Goal: Information Seeking & Learning: Learn about a topic

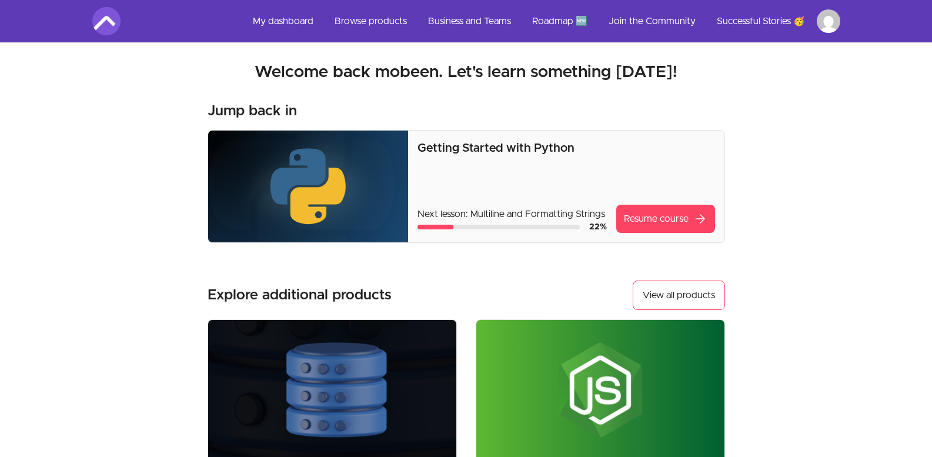
click at [718, 132] on div "Getting Started with Python Next lesson: Multiline and Formatting Strings 22 % …" at bounding box center [566, 187] width 316 height 112
click at [882, 6] on nav "My dashboard Browse products Business and Teams Roadmap 🆕 Join the Community Su…" at bounding box center [466, 21] width 895 height 42
drag, startPoint x: 882, startPoint y: 6, endPoint x: 927, endPoint y: -49, distance: 71.5
click at [927, 0] on html "Skip to main content Main menu Includes navigation links and user settings My d…" at bounding box center [466, 378] width 932 height 756
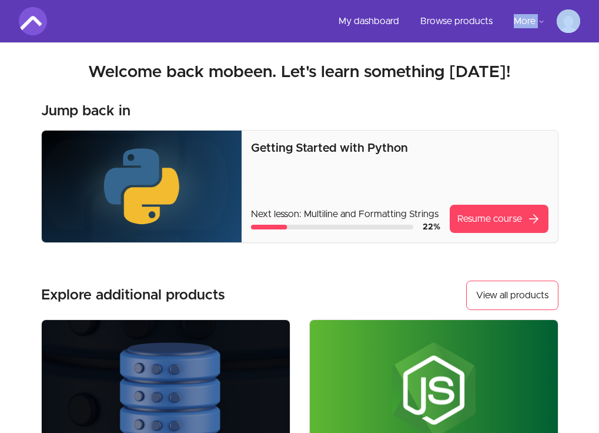
click at [551, 65] on h2 "Welcome back mobeen. Let's learn something today!" at bounding box center [300, 72] width 562 height 21
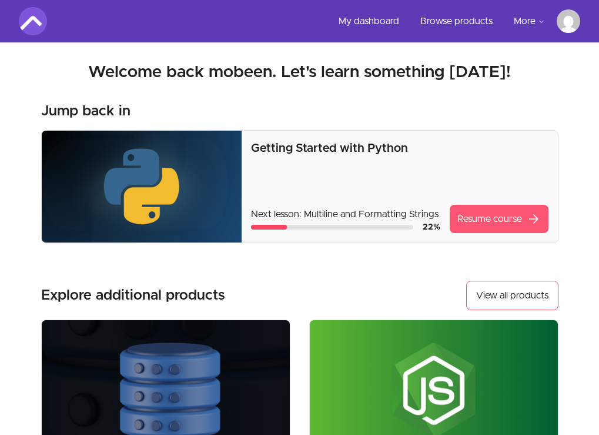
click at [471, 212] on link "Resume course arrow_forward" at bounding box center [499, 219] width 99 height 28
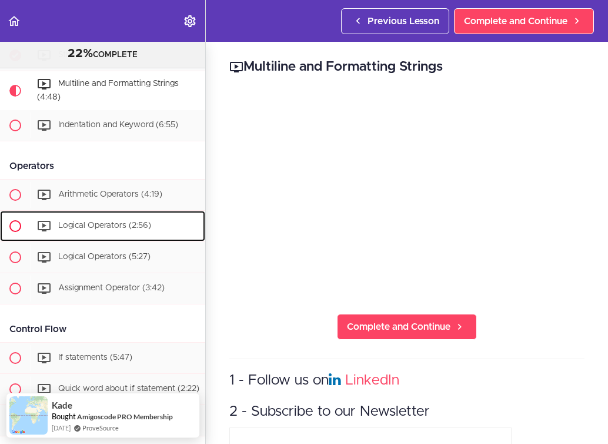
click at [184, 211] on link "Logical Operators (2:56)" at bounding box center [102, 226] width 205 height 31
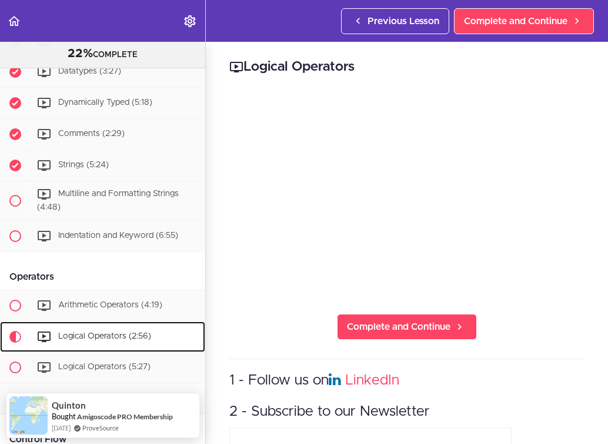
scroll to position [325, 0]
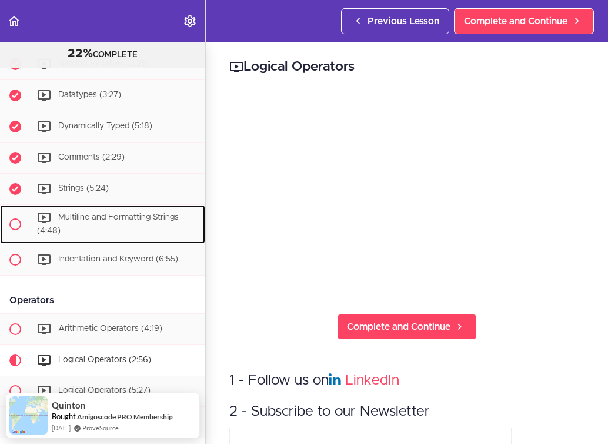
click at [184, 210] on div "Multiline and Formatting Strings (4:48)" at bounding box center [118, 224] width 175 height 39
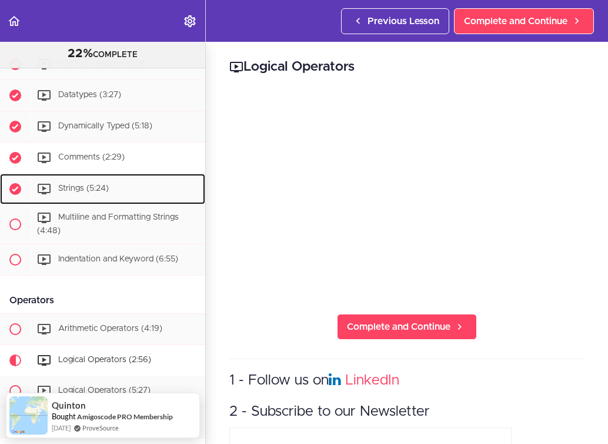
drag, startPoint x: 182, startPoint y: 174, endPoint x: 182, endPoint y: 159, distance: 14.7
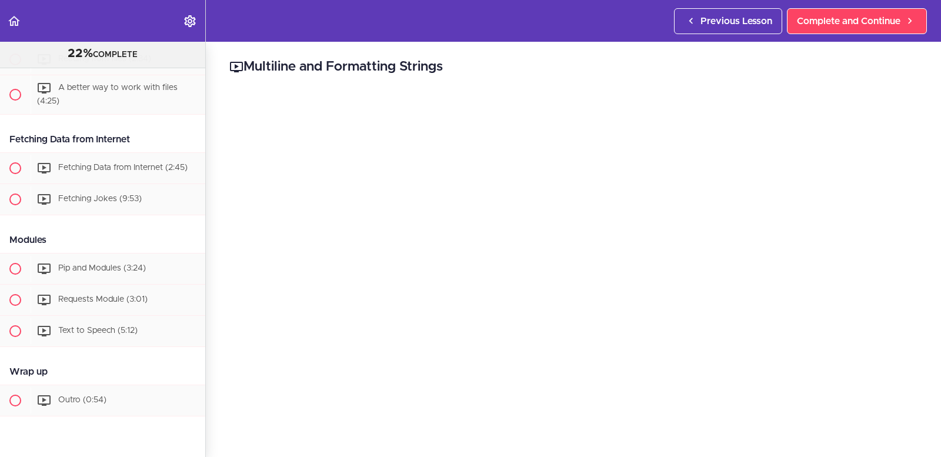
scroll to position [1846, 0]
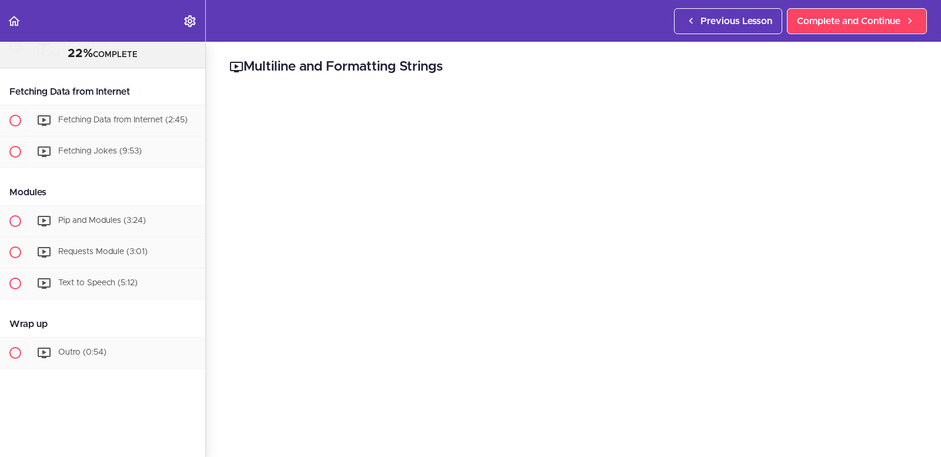
click at [367, 26] on header "Autoplay Autocomplete Previous Lesson Complete and Continue" at bounding box center [470, 21] width 941 height 42
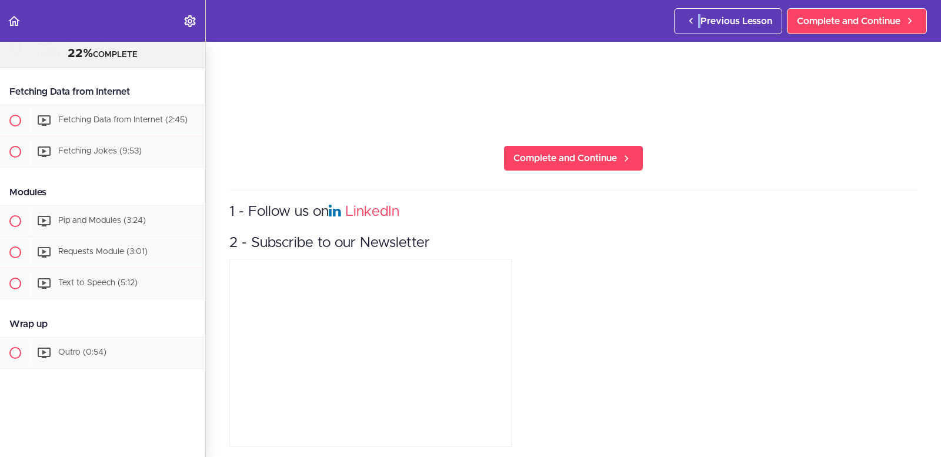
drag, startPoint x: 696, startPoint y: 110, endPoint x: 169, endPoint y: 36, distance: 532.2
click at [169, 36] on div "Autoplay Autocomplete" at bounding box center [103, 21] width 206 height 42
click at [159, 56] on div "22% COMPLETE" at bounding box center [103, 53] width 176 height 15
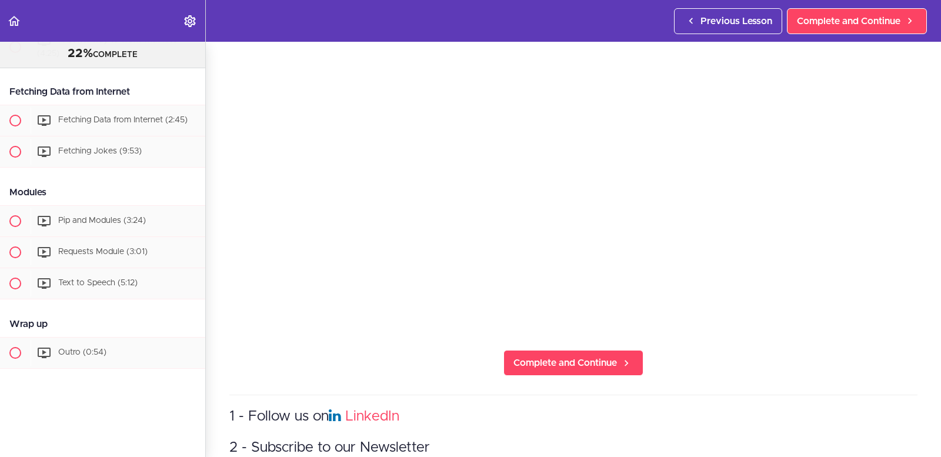
scroll to position [0, 0]
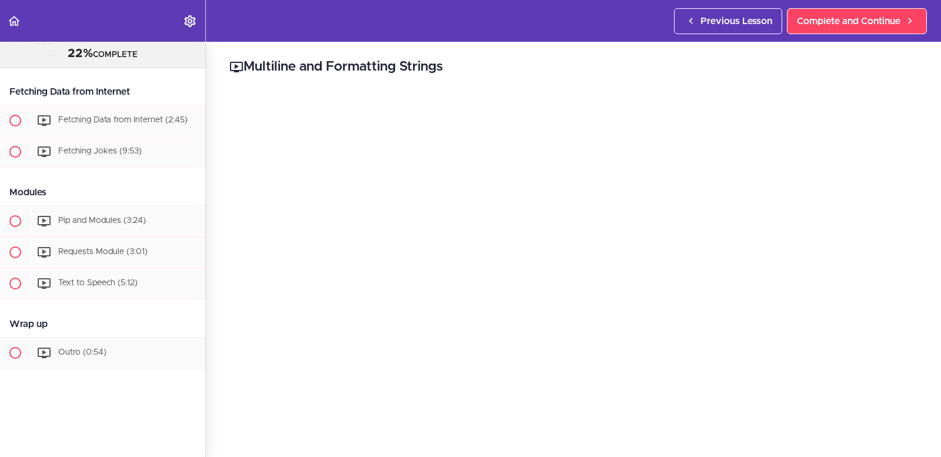
click at [152, 82] on div "Fetching Data from Internet" at bounding box center [102, 92] width 205 height 26
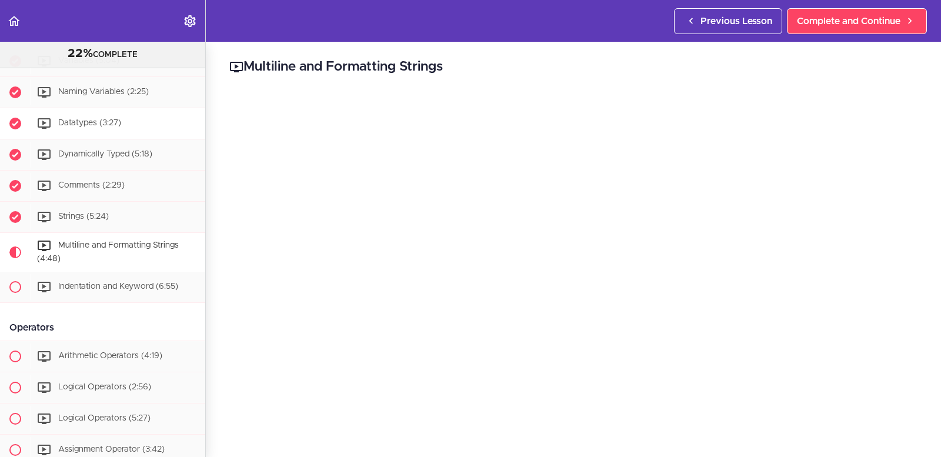
scroll to position [434, 0]
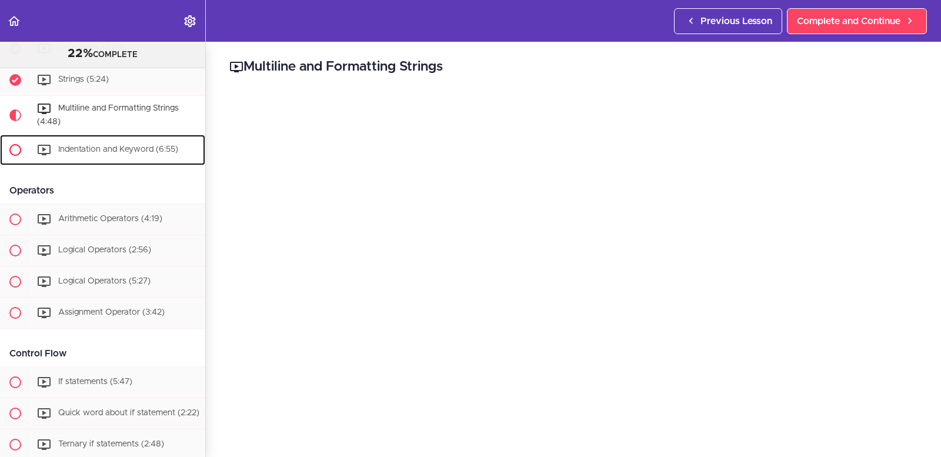
click at [127, 148] on span "Indentation and Keyword (6:55)" at bounding box center [118, 149] width 120 height 8
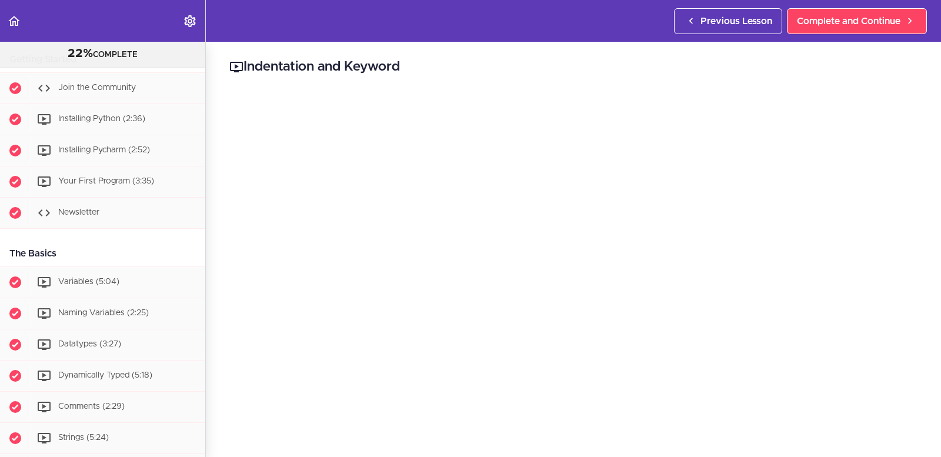
scroll to position [13, 0]
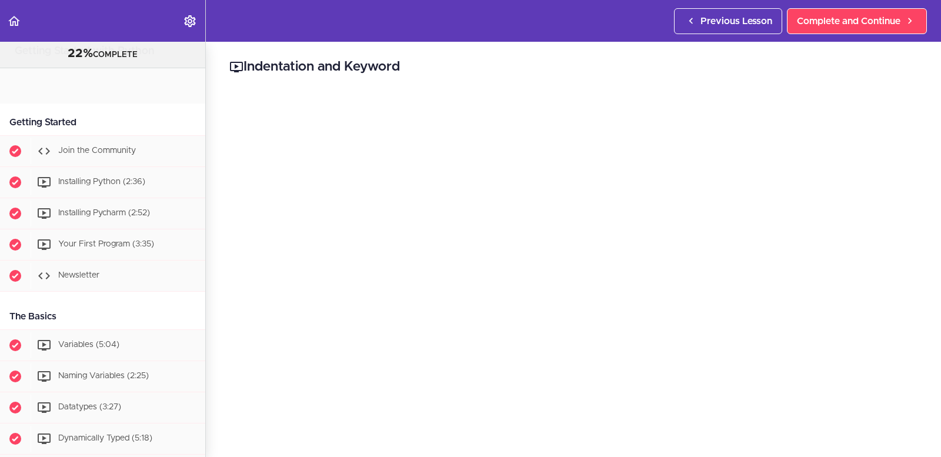
click at [2, 330] on div "The Basics" at bounding box center [102, 317] width 205 height 26
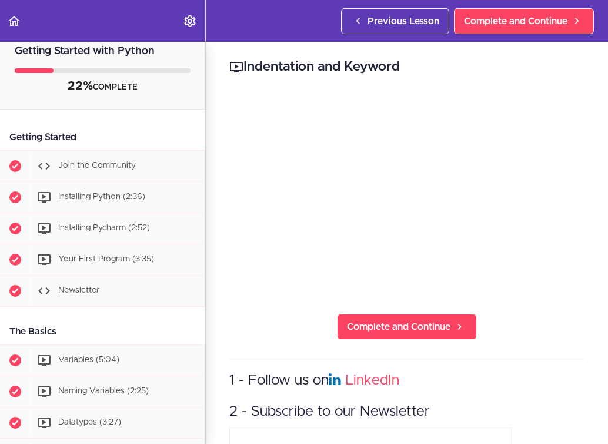
click at [599, 6] on div "Previous Lesson Complete and Continue" at bounding box center [470, 21] width 258 height 42
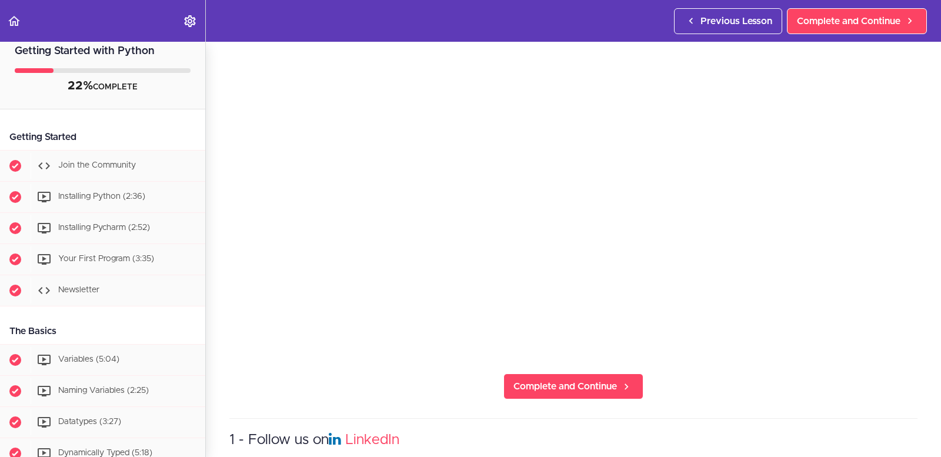
scroll to position [0, 0]
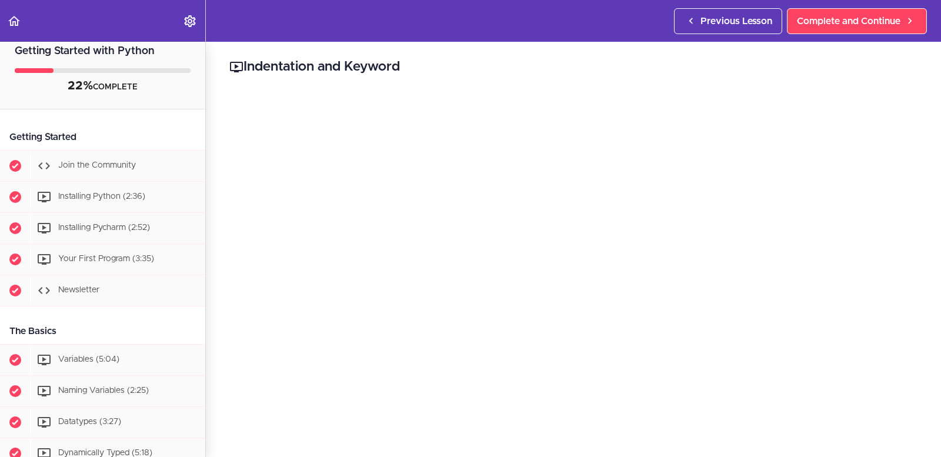
click at [81, 115] on div "Getting Started with Python 22% COMPLETE Getting Started Join the Community Ins…" at bounding box center [103, 249] width 206 height 415
click at [104, 350] on div "Variables (5:04)" at bounding box center [118, 360] width 175 height 26
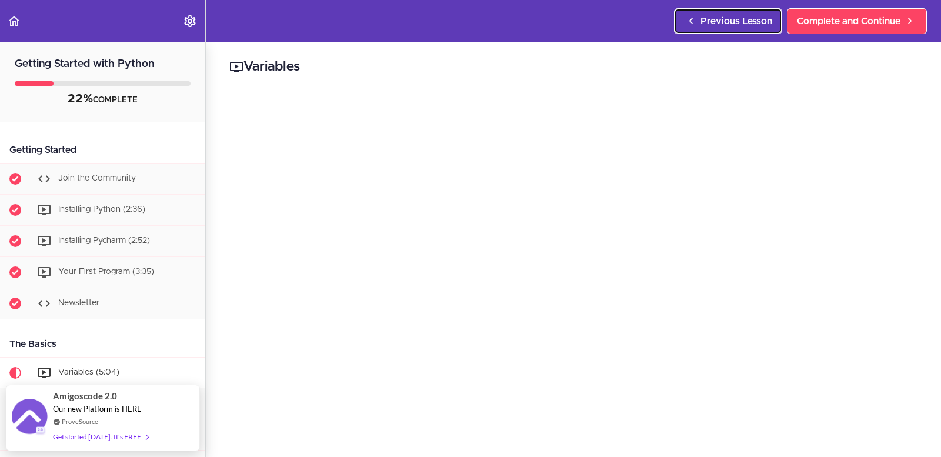
click at [608, 23] on span "Previous Lesson" at bounding box center [737, 21] width 72 height 14
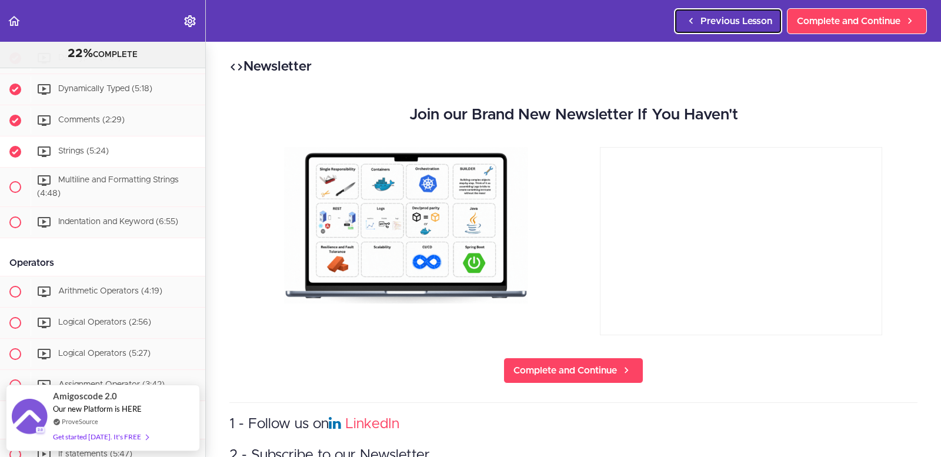
scroll to position [364, 0]
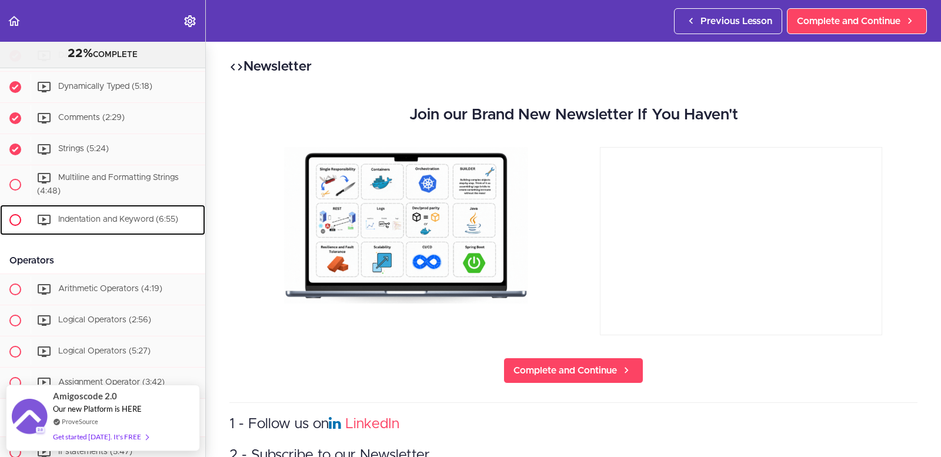
click at [111, 215] on span "Indentation and Keyword (6:55)" at bounding box center [118, 219] width 120 height 8
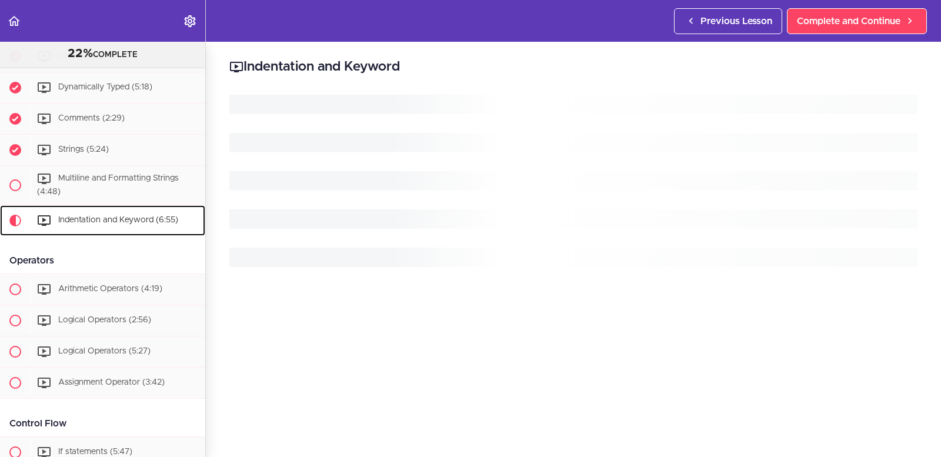
scroll to position [484, 0]
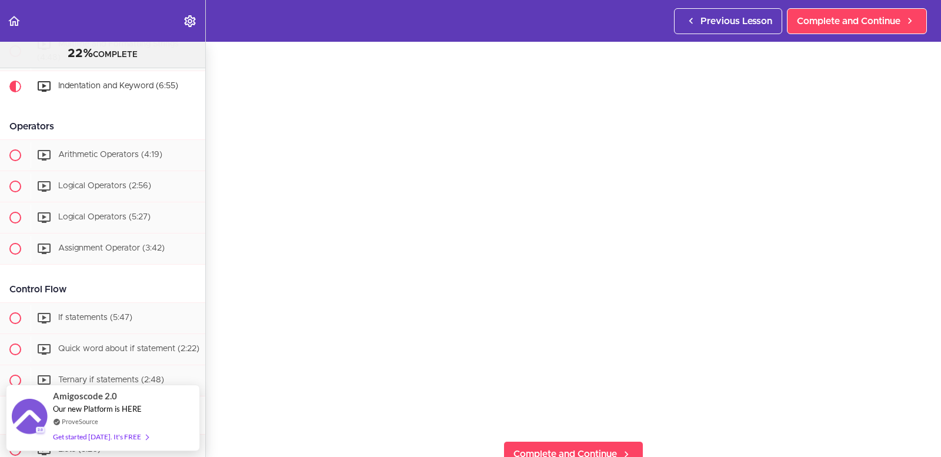
scroll to position [59, 0]
